Goal: Information Seeking & Learning: Understand process/instructions

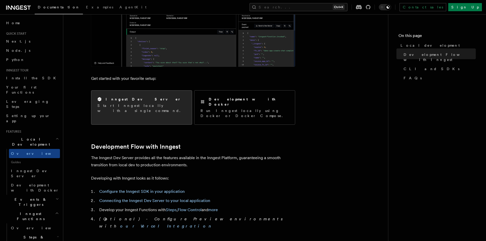
scroll to position [142, 0]
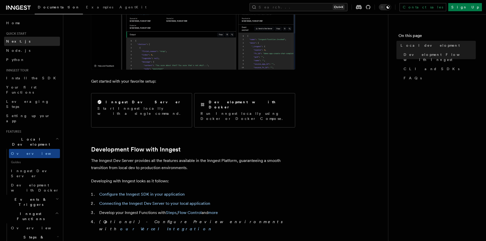
click at [13, 42] on span "Next.js" at bounding box center [18, 41] width 24 height 4
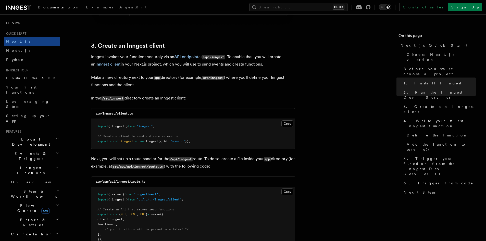
scroll to position [612, 0]
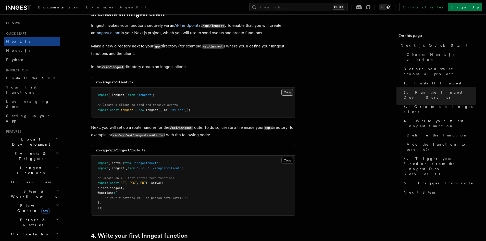
click at [287, 91] on button "Copy Copied" at bounding box center [287, 92] width 12 height 7
click at [290, 162] on button "Copy Copied" at bounding box center [287, 160] width 12 height 7
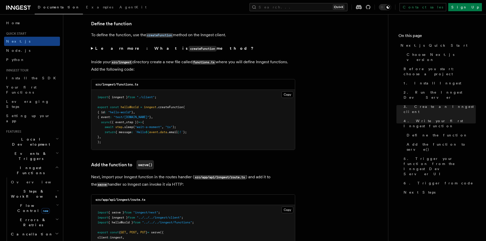
scroll to position [842, 0]
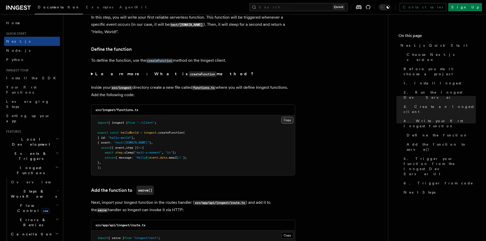
click at [287, 120] on button "Copy Copied" at bounding box center [287, 120] width 12 height 7
